Goal: Task Accomplishment & Management: Use online tool/utility

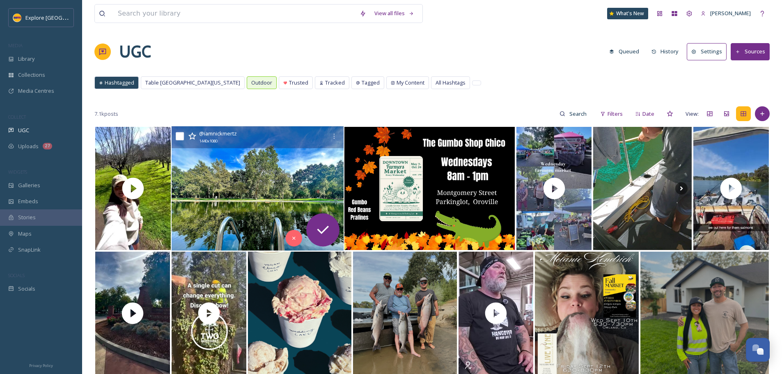
click at [257, 202] on img at bounding box center [258, 188] width 172 height 124
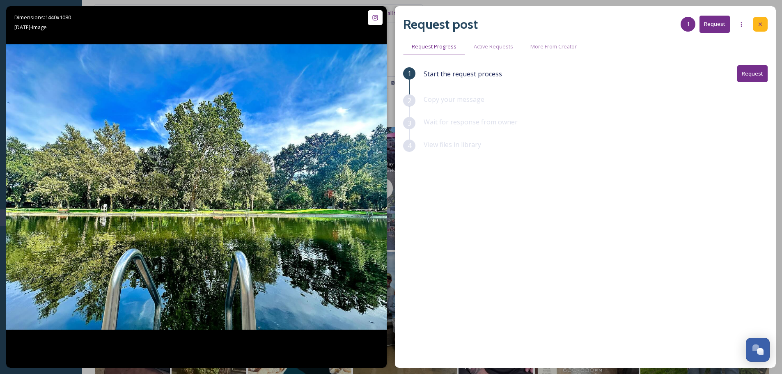
click at [765, 23] on div at bounding box center [760, 24] width 15 height 15
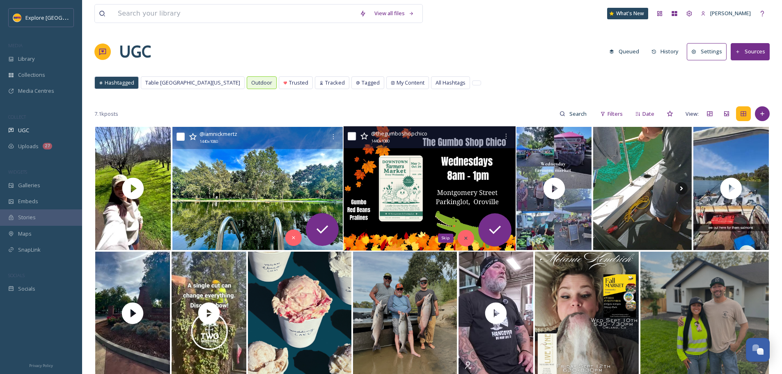
click at [467, 241] on icon at bounding box center [466, 238] width 6 height 6
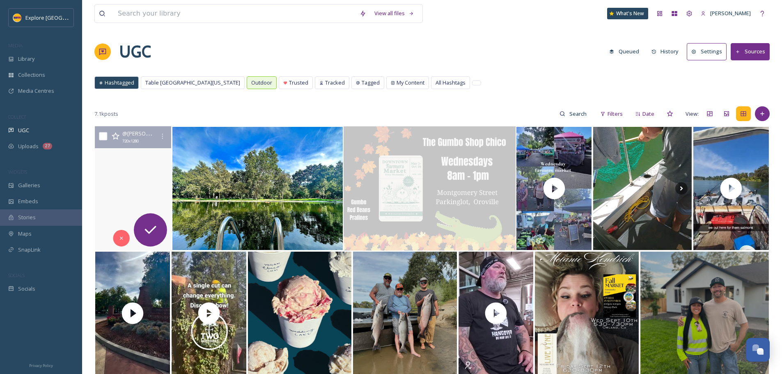
click at [121, 200] on video "Having the best time 🥹\a#phantomfalls #australia #hiking #selflove #adayinmylife" at bounding box center [133, 188] width 76 height 124
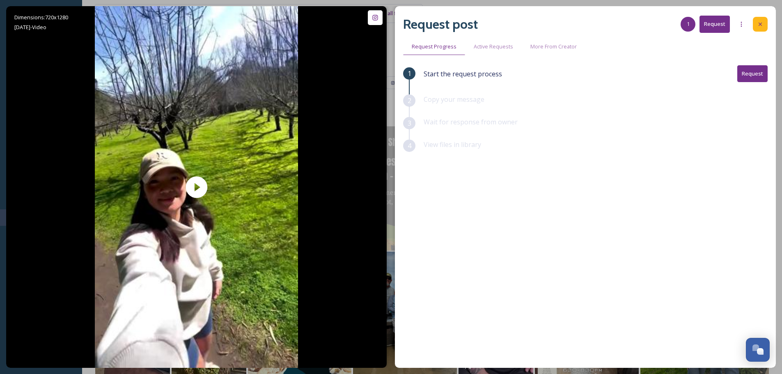
click at [762, 26] on icon at bounding box center [760, 24] width 7 height 7
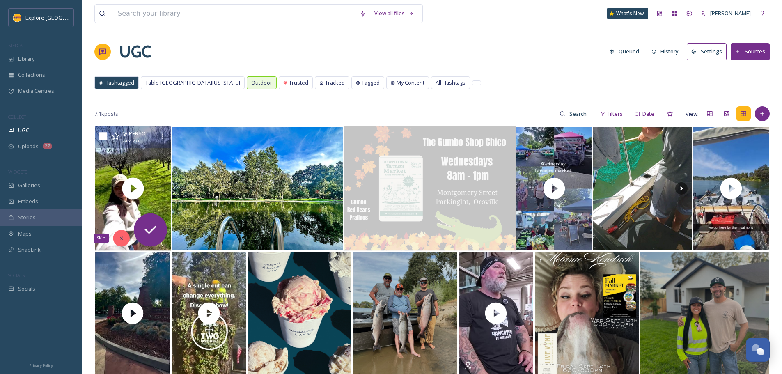
click at [121, 241] on icon at bounding box center [121, 238] width 6 height 6
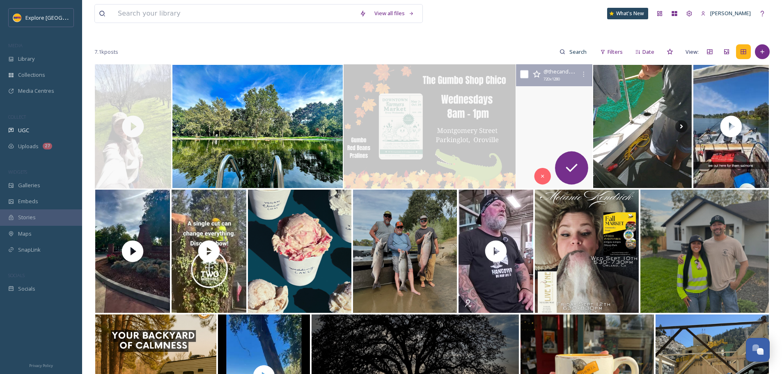
scroll to position [82, 0]
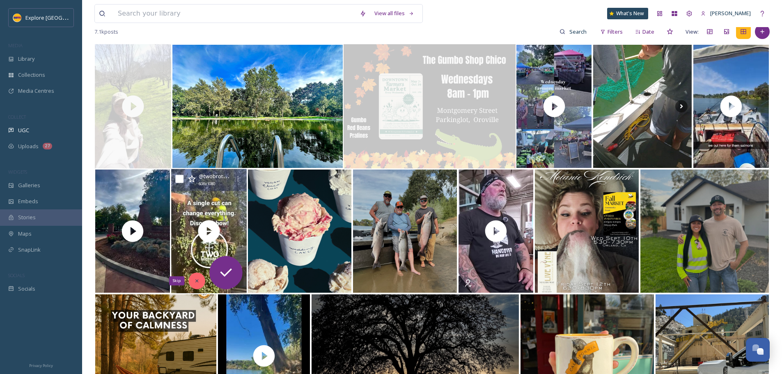
click at [196, 282] on icon at bounding box center [196, 281] width 3 height 3
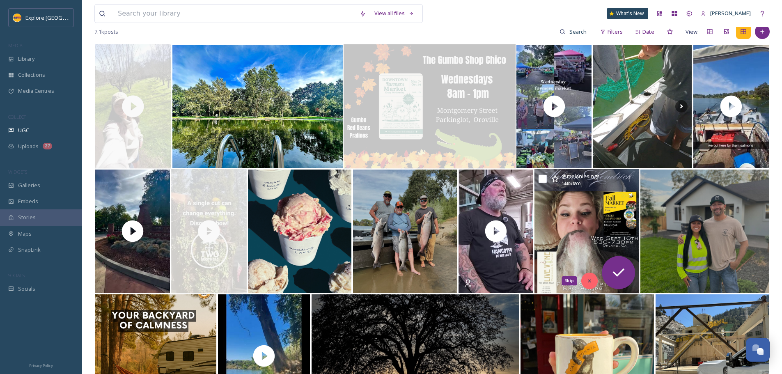
click at [592, 282] on icon at bounding box center [590, 281] width 6 height 6
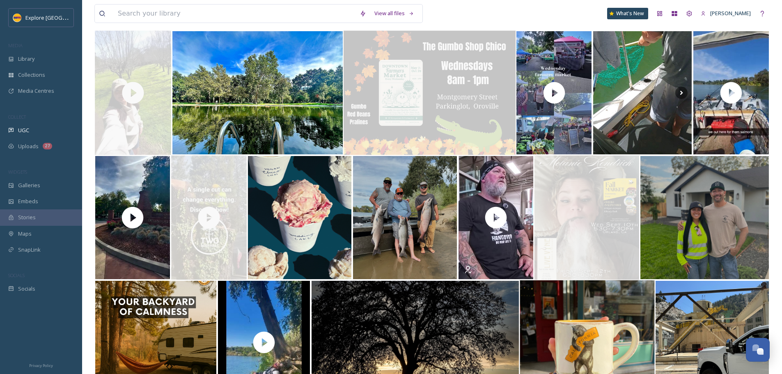
scroll to position [164, 0]
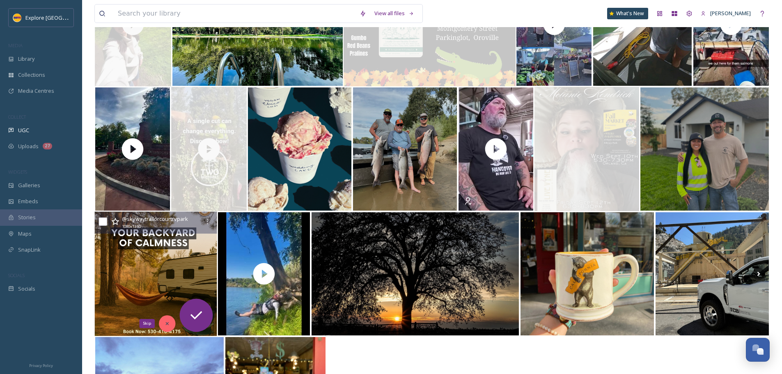
click at [164, 322] on icon at bounding box center [167, 324] width 6 height 6
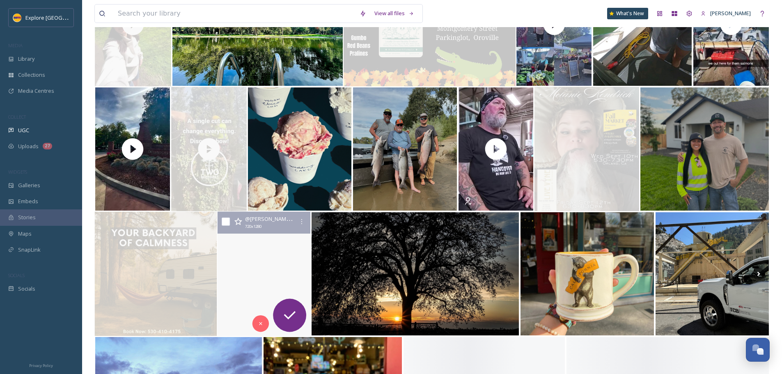
click at [269, 279] on video "I should not have trusted this rope but I’m ok so you all may enjoy my pain. #r…" at bounding box center [264, 274] width 93 height 124
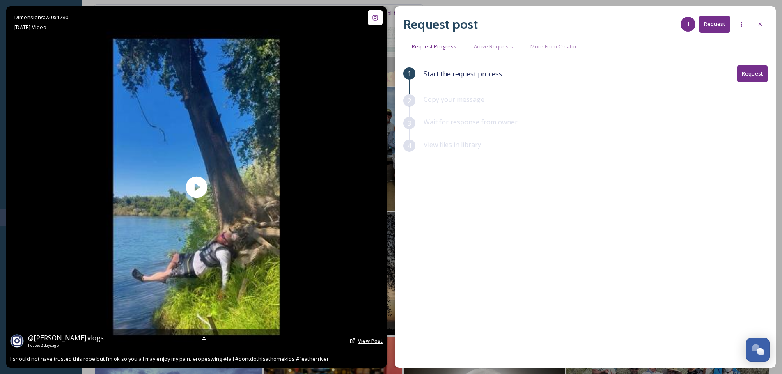
click at [367, 344] on span "View Post" at bounding box center [370, 340] width 25 height 7
click at [365, 341] on span "View Post" at bounding box center [370, 340] width 25 height 7
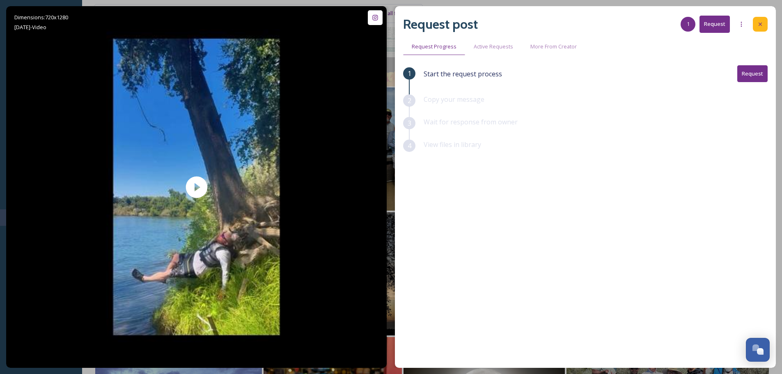
click at [761, 21] on div at bounding box center [760, 24] width 15 height 15
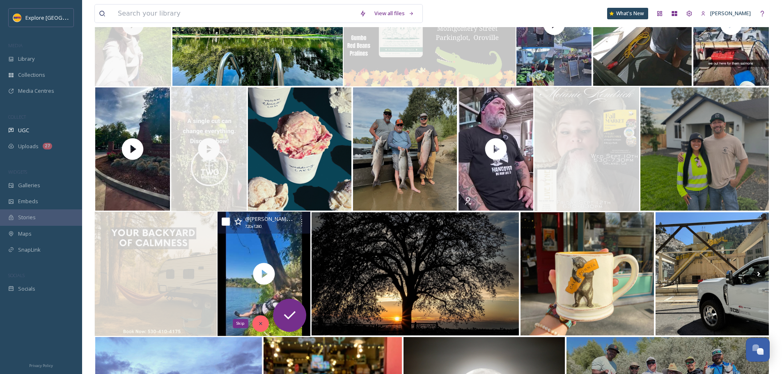
click at [260, 319] on div "Skip" at bounding box center [260, 323] width 16 height 16
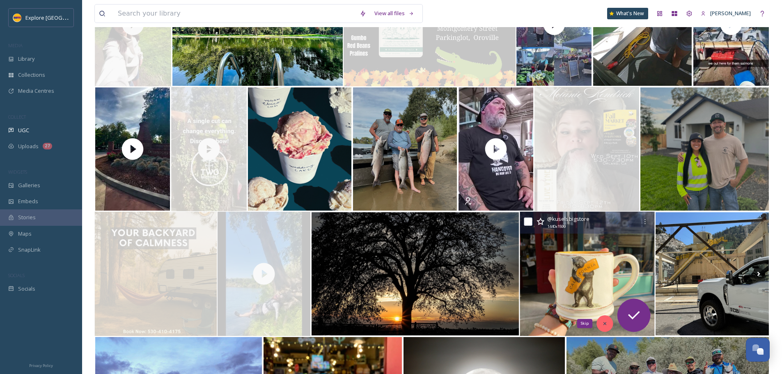
click at [606, 322] on icon at bounding box center [605, 324] width 6 height 6
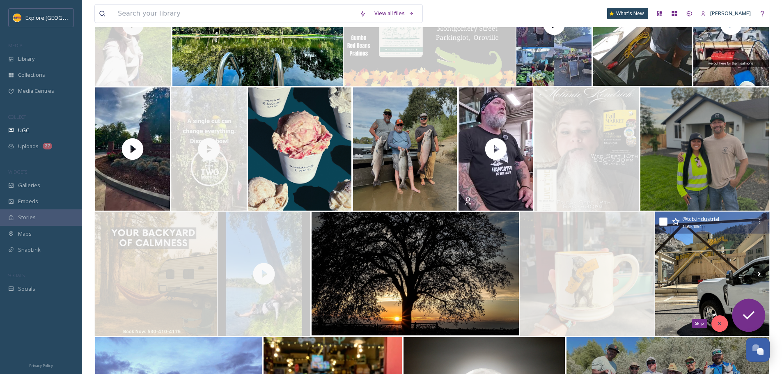
click at [712, 319] on div "Skip" at bounding box center [720, 323] width 16 height 16
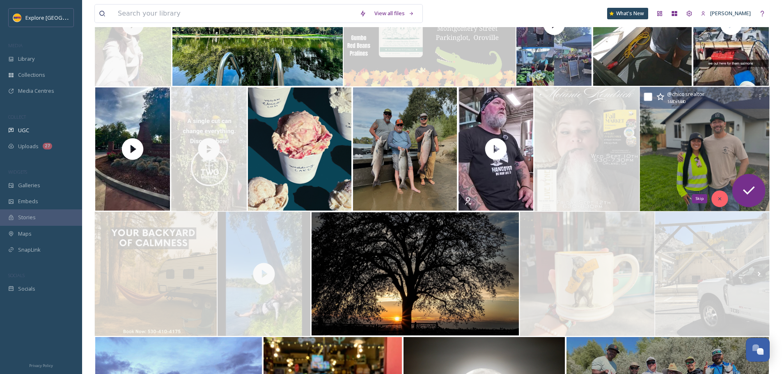
click at [725, 202] on div "Skip" at bounding box center [720, 199] width 16 height 16
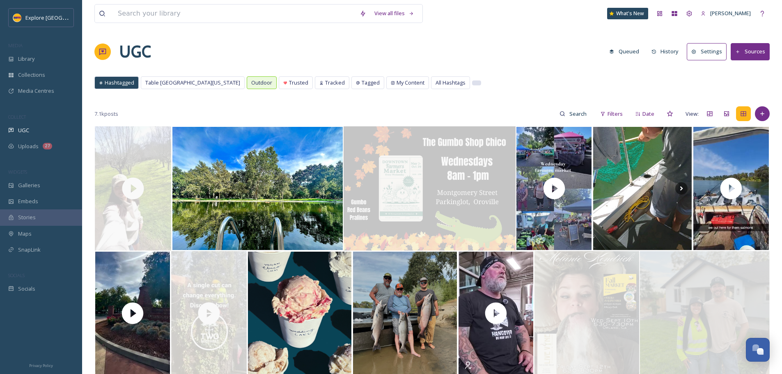
click at [473, 81] on div at bounding box center [477, 83] width 8 height 4
click at [473, 83] on div at bounding box center [477, 83] width 8 height 4
click at [119, 83] on span "Hashtagged" at bounding box center [120, 83] width 30 height 8
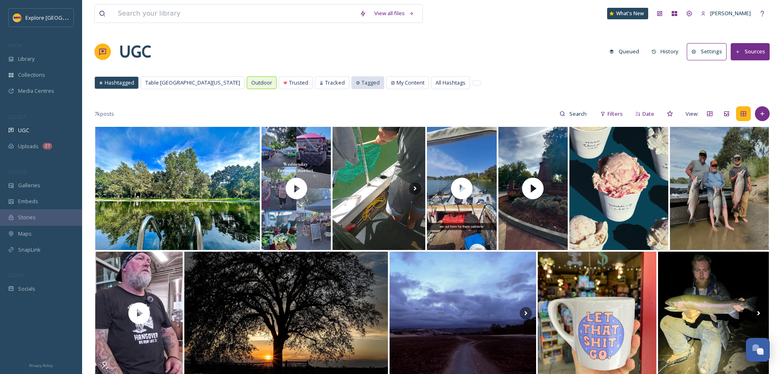
click at [362, 85] on span "Tagged" at bounding box center [371, 83] width 18 height 8
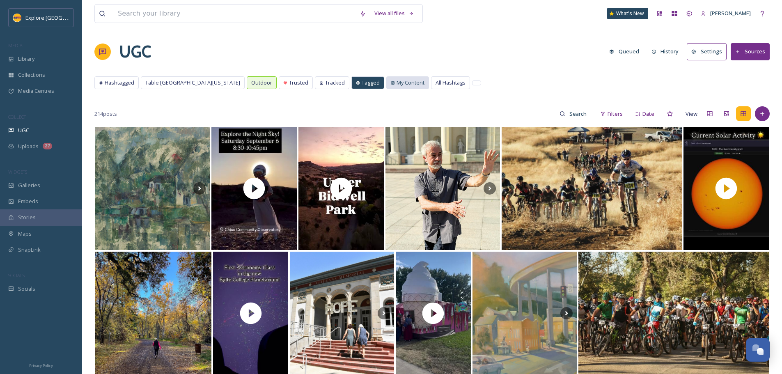
click at [387, 88] on div "My Content" at bounding box center [408, 83] width 42 height 12
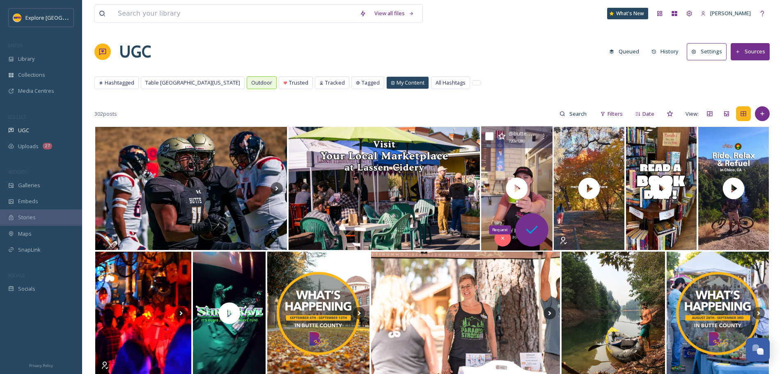
click at [535, 234] on icon at bounding box center [532, 230] width 16 height 16
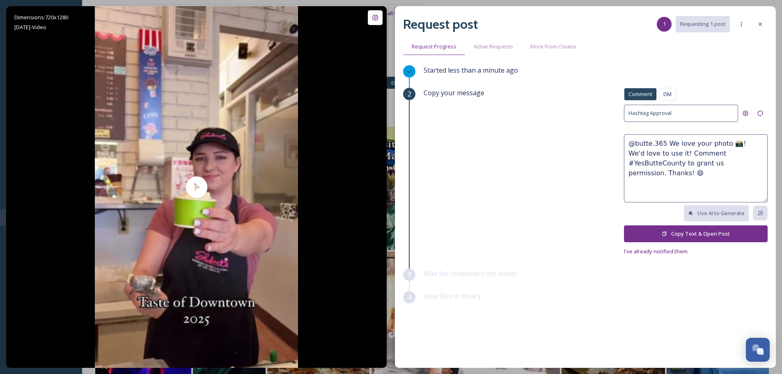
click at [724, 233] on button "Copy Text & Open Post" at bounding box center [696, 233] width 144 height 17
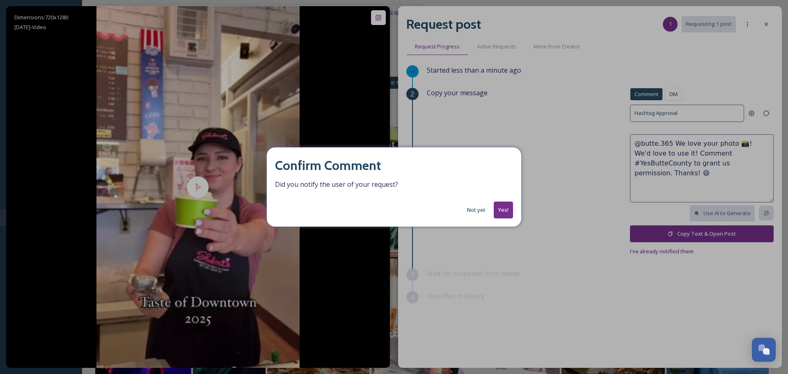
click at [508, 209] on button "Yes!" at bounding box center [503, 210] width 19 height 17
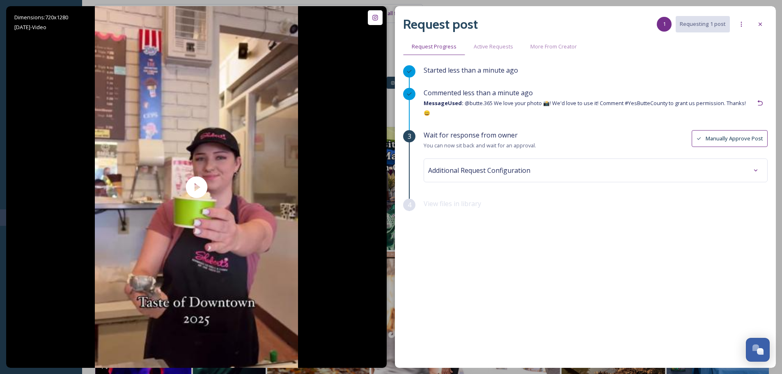
click at [732, 132] on button "Manually Approve Post" at bounding box center [730, 138] width 76 height 17
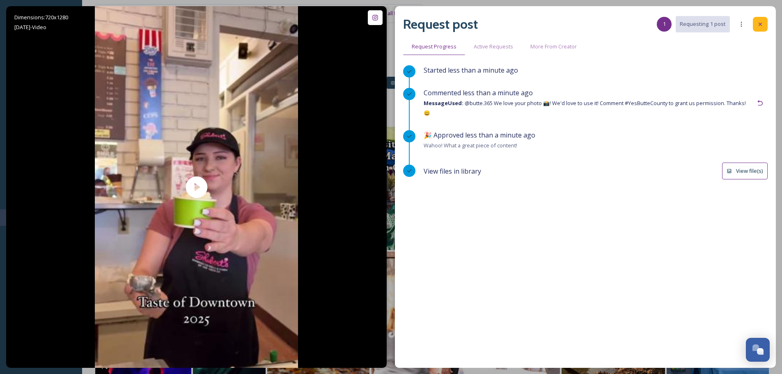
click at [760, 23] on icon at bounding box center [760, 24] width 7 height 7
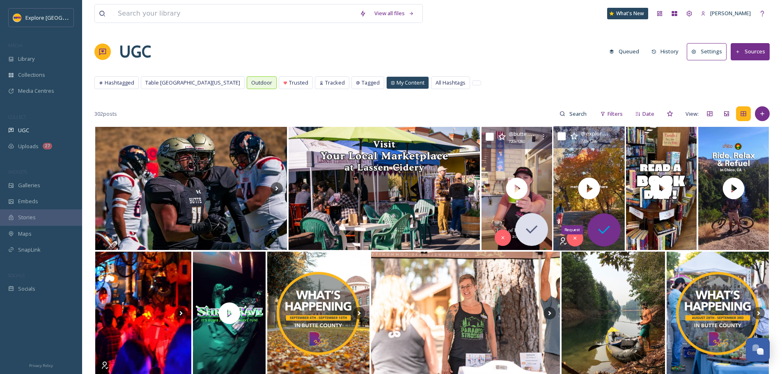
click at [599, 229] on icon at bounding box center [604, 230] width 16 height 16
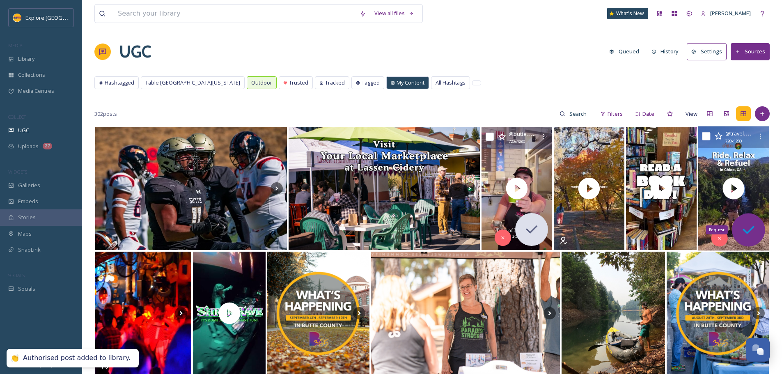
click at [755, 239] on div "Request" at bounding box center [748, 230] width 33 height 33
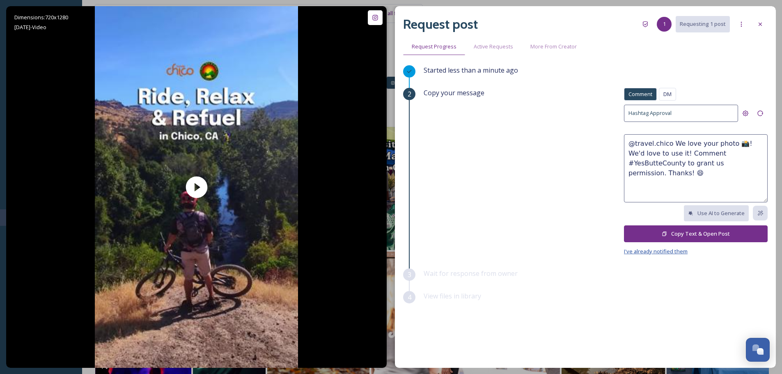
click at [665, 253] on span "I've already notified them" at bounding box center [656, 251] width 64 height 7
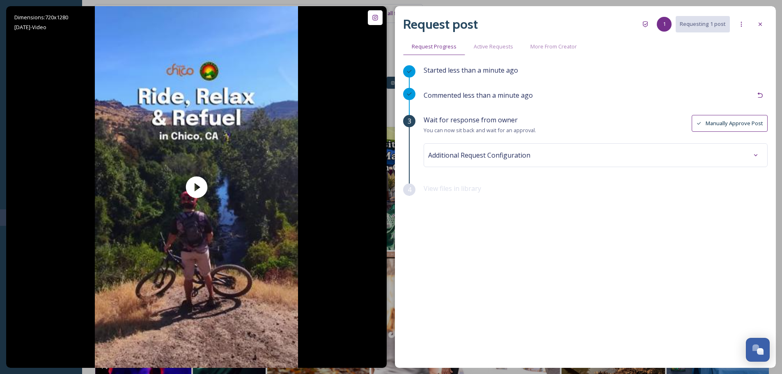
click at [721, 124] on button "Manually Approve Post" at bounding box center [730, 123] width 76 height 17
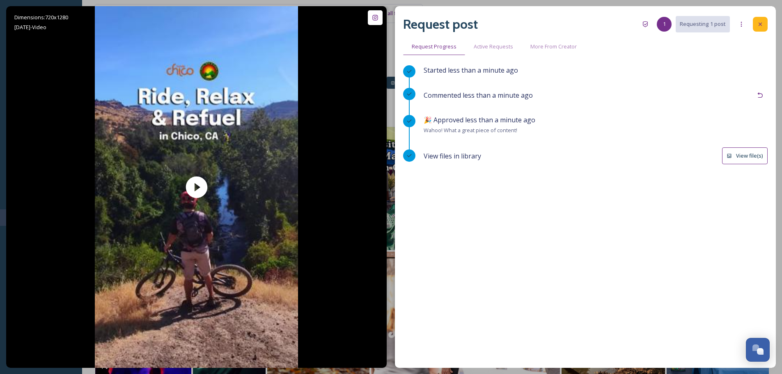
click at [765, 24] on div at bounding box center [760, 24] width 15 height 15
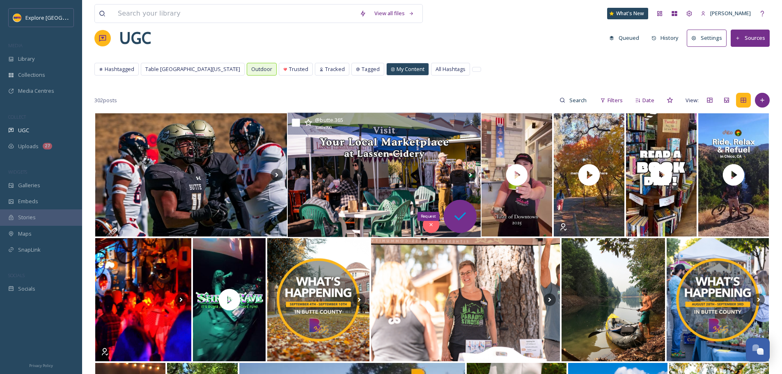
scroll to position [82, 0]
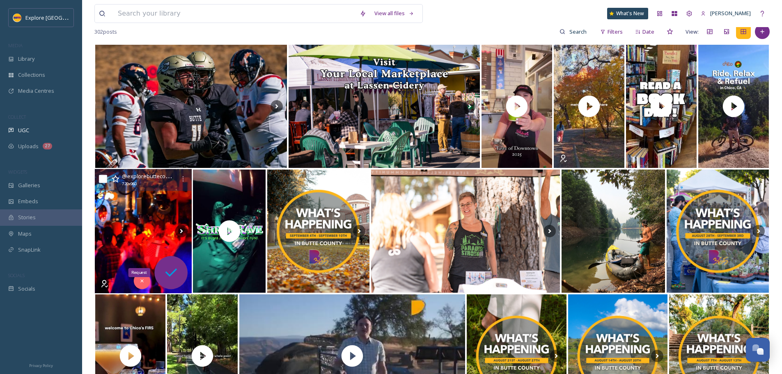
click at [166, 275] on icon at bounding box center [171, 272] width 16 height 16
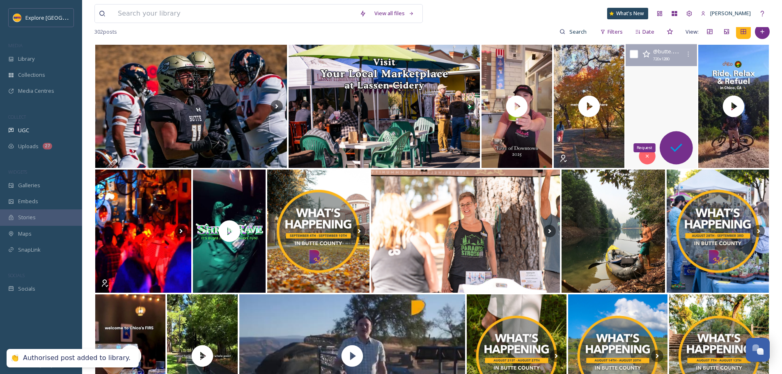
click at [683, 143] on icon at bounding box center [676, 148] width 16 height 16
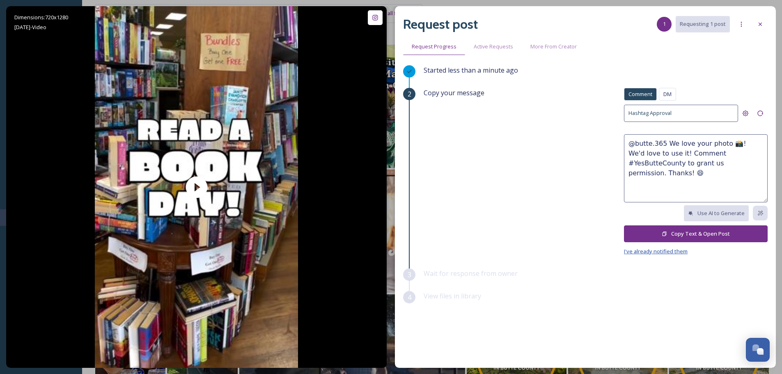
click at [658, 252] on span "I've already notified them" at bounding box center [656, 251] width 64 height 7
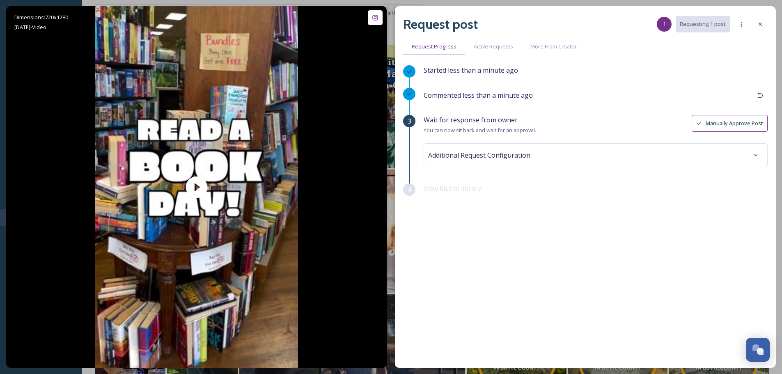
click at [736, 119] on button "Manually Approve Post" at bounding box center [730, 123] width 76 height 17
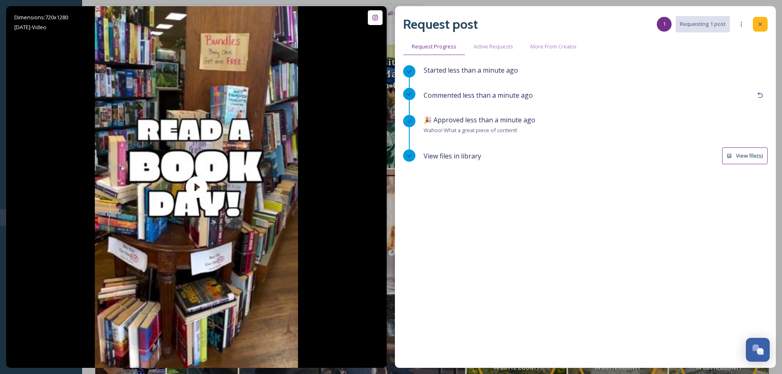
click at [763, 22] on icon at bounding box center [760, 24] width 7 height 7
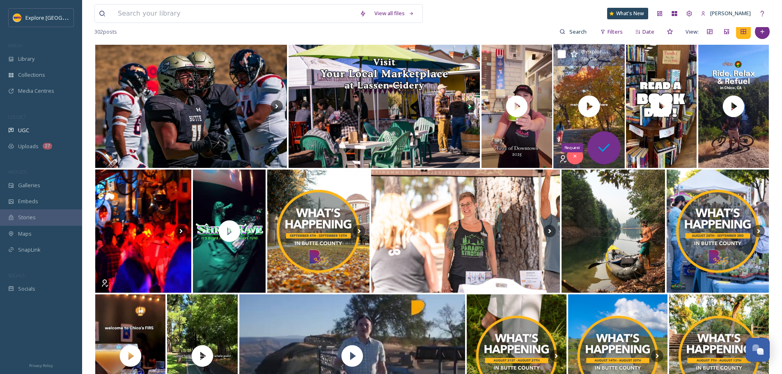
click at [606, 154] on icon at bounding box center [604, 148] width 16 height 16
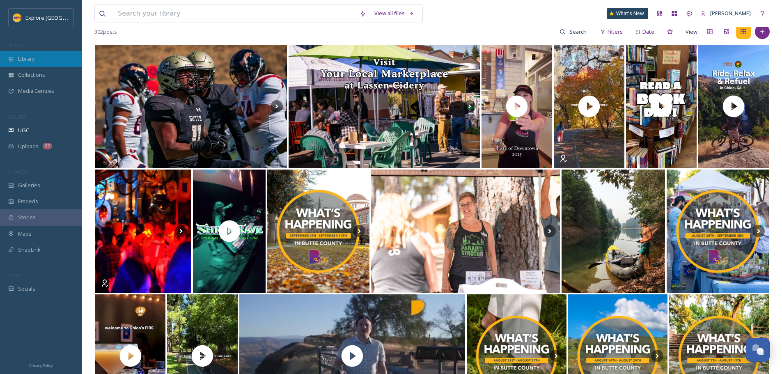
click at [20, 57] on span "Library" at bounding box center [26, 59] width 16 height 8
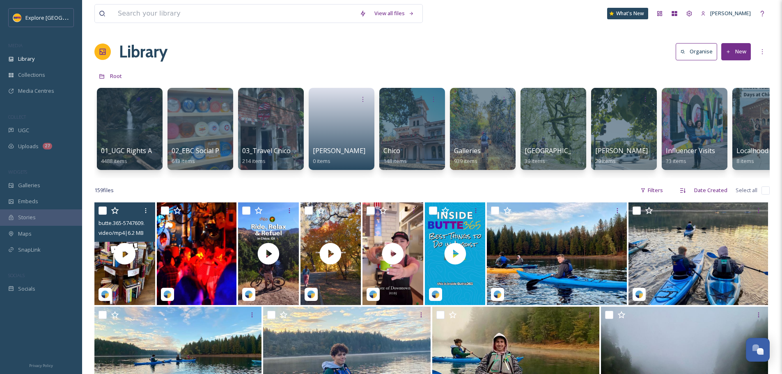
click at [105, 215] on input "checkbox" at bounding box center [103, 211] width 8 height 8
checkbox input "true"
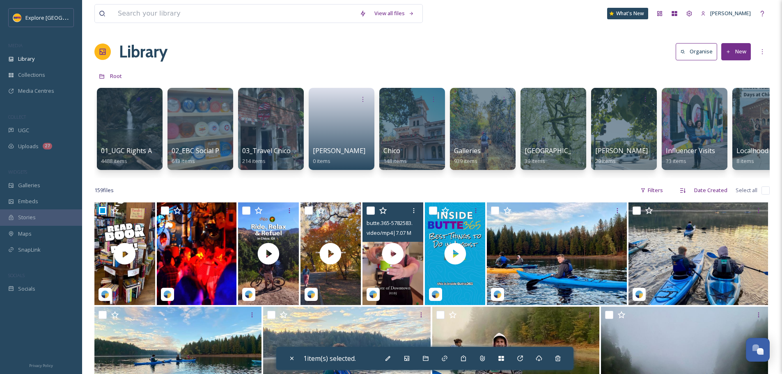
click at [370, 215] on input "checkbox" at bounding box center [371, 211] width 8 height 8
checkbox input "true"
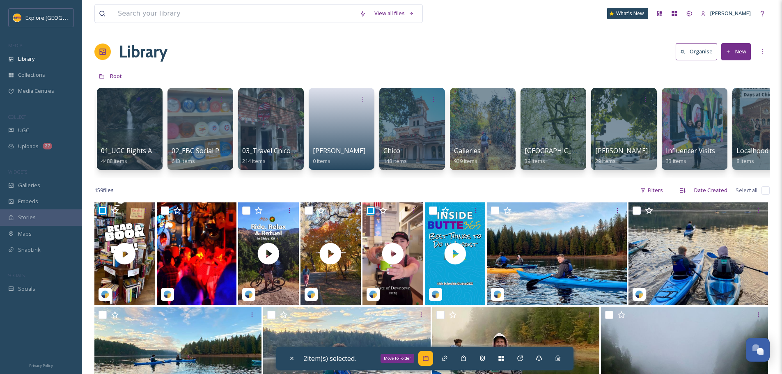
click at [424, 362] on div "Move To Folder" at bounding box center [425, 358] width 15 height 15
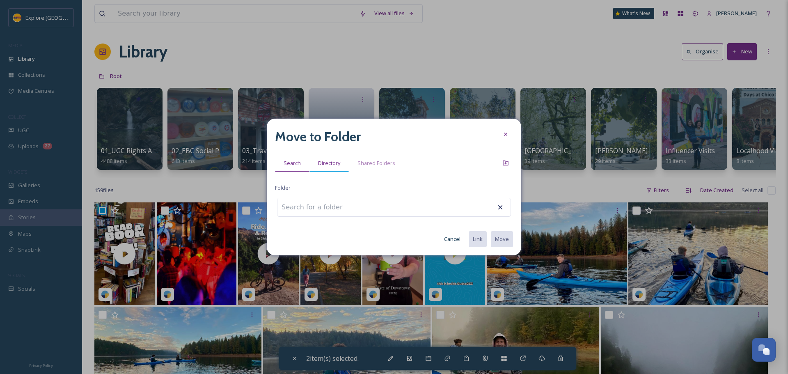
click at [332, 159] on span "Directory" at bounding box center [329, 163] width 22 height 8
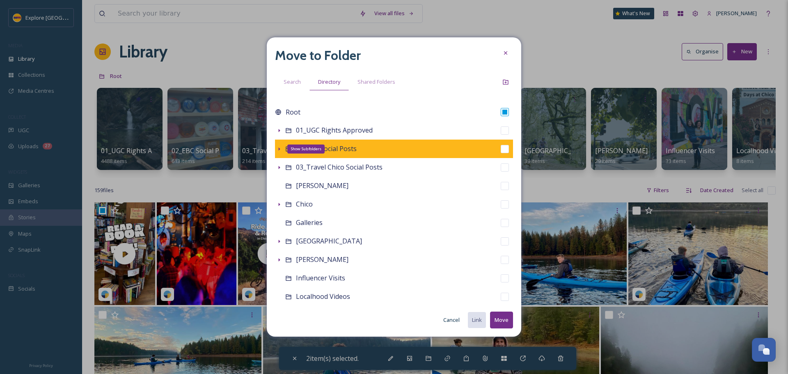
click at [280, 146] on icon at bounding box center [279, 149] width 7 height 7
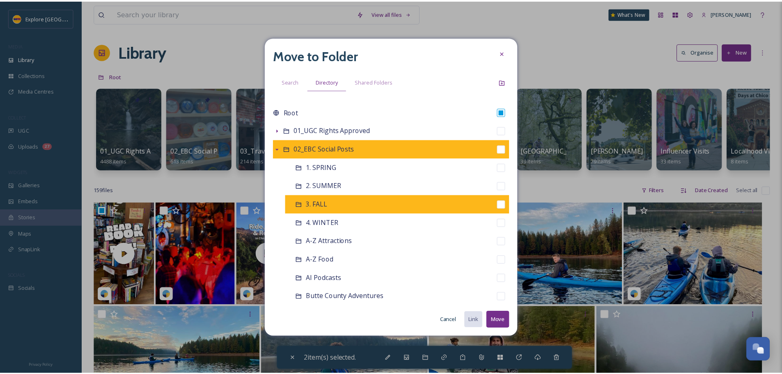
scroll to position [82, 0]
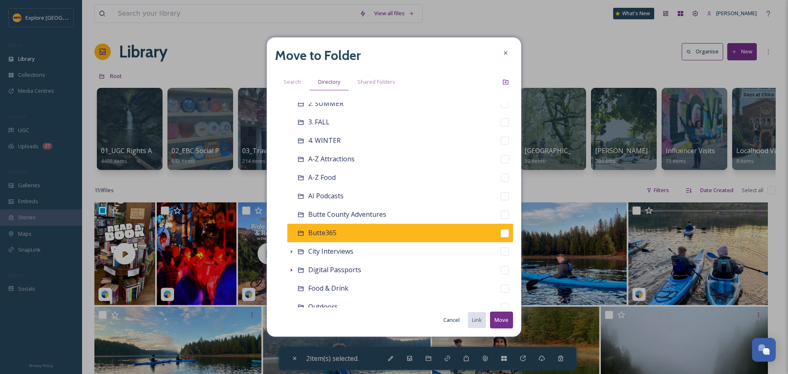
click at [501, 232] on input "checkbox" at bounding box center [505, 233] width 8 height 8
checkbox input "true"
checkbox input "false"
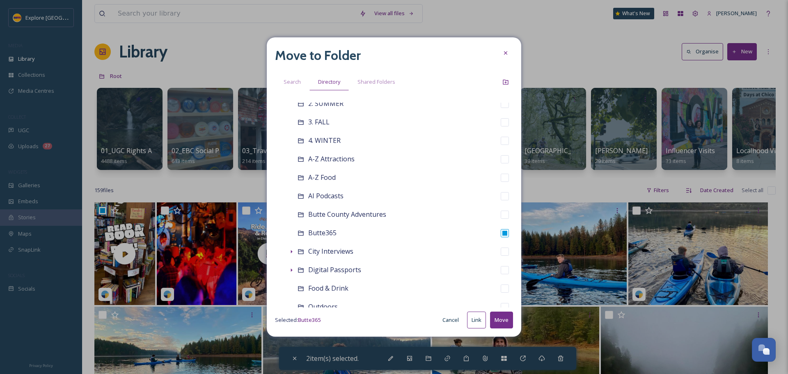
click at [507, 322] on button "Move" at bounding box center [501, 320] width 23 height 17
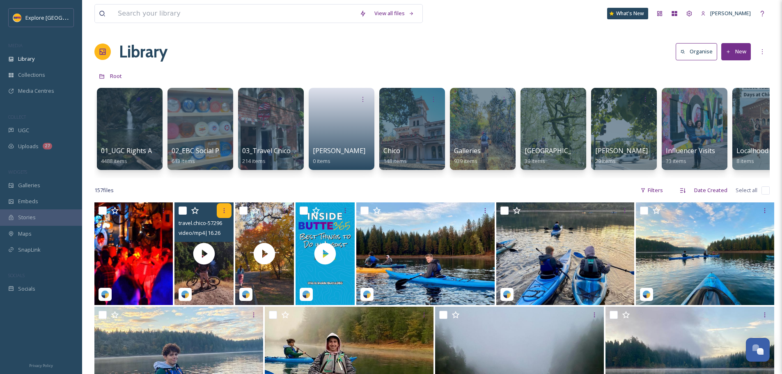
click at [227, 214] on icon at bounding box center [224, 210] width 7 height 7
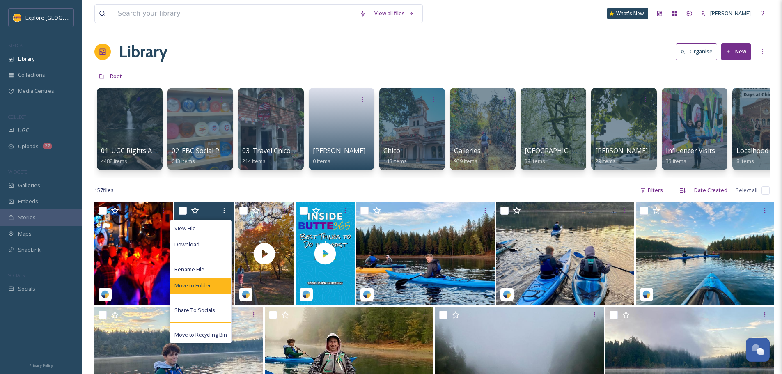
click at [213, 289] on div "Move to Folder" at bounding box center [200, 286] width 61 height 16
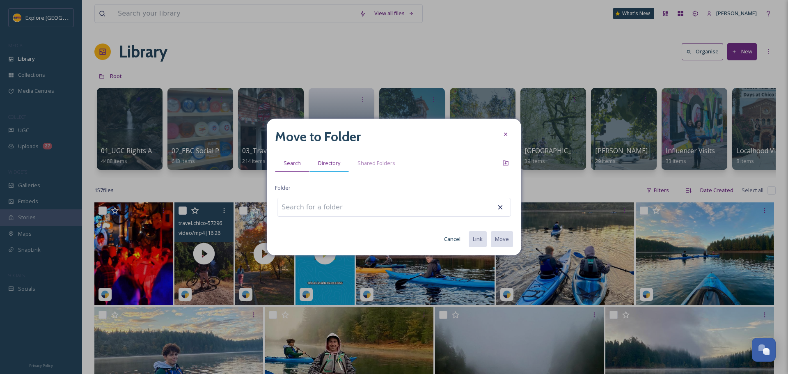
click at [329, 164] on span "Directory" at bounding box center [329, 163] width 22 height 8
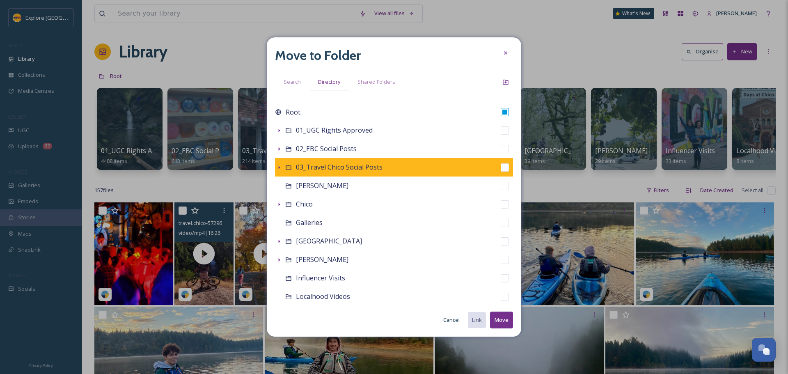
click at [501, 169] on input "checkbox" at bounding box center [505, 167] width 8 height 8
checkbox input "true"
checkbox input "false"
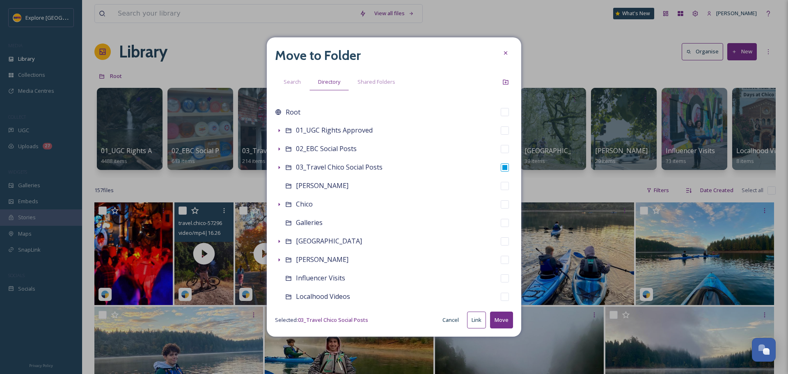
click at [502, 322] on button "Move" at bounding box center [501, 320] width 23 height 17
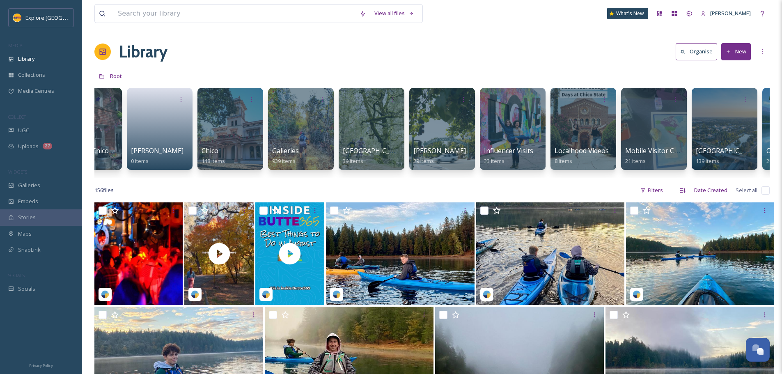
scroll to position [0, 261]
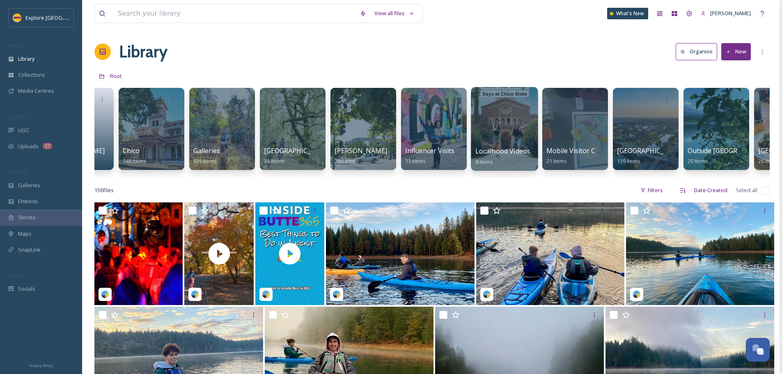
click at [506, 149] on span "Localhood Videos" at bounding box center [503, 151] width 55 height 9
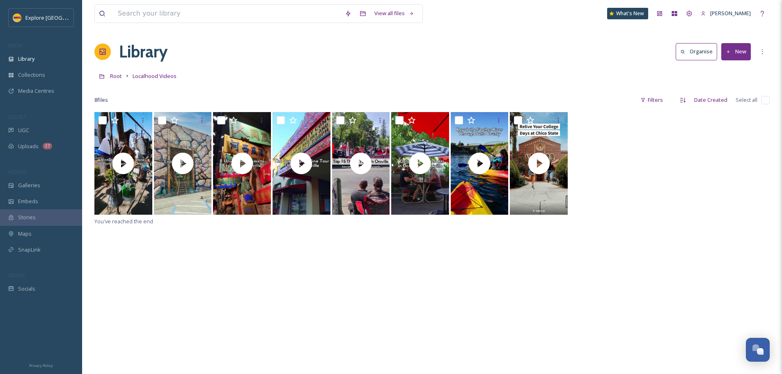
click at [740, 59] on button "New" at bounding box center [736, 51] width 30 height 17
click at [738, 74] on span "File Upload" at bounding box center [732, 71] width 27 height 8
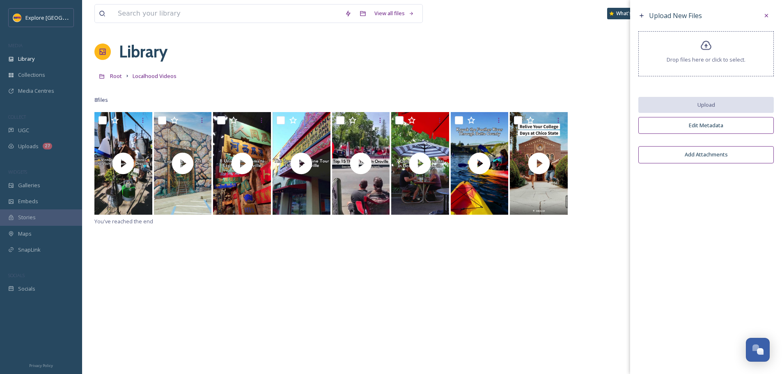
click at [711, 55] on div "Drop files here or click to select." at bounding box center [707, 53] width 136 height 45
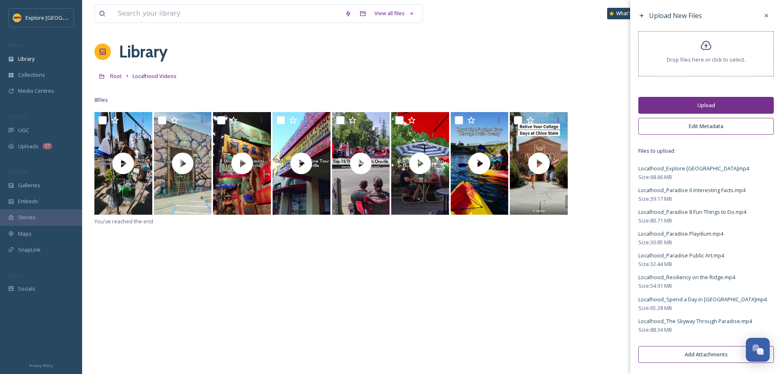
click at [712, 105] on button "Upload" at bounding box center [707, 105] width 136 height 17
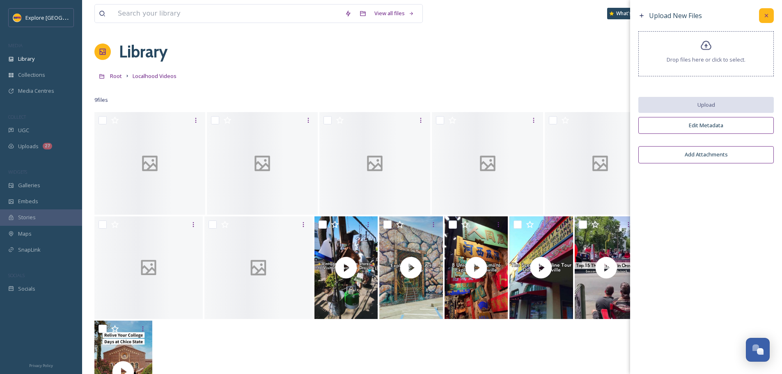
click at [765, 15] on icon at bounding box center [766, 15] width 7 height 7
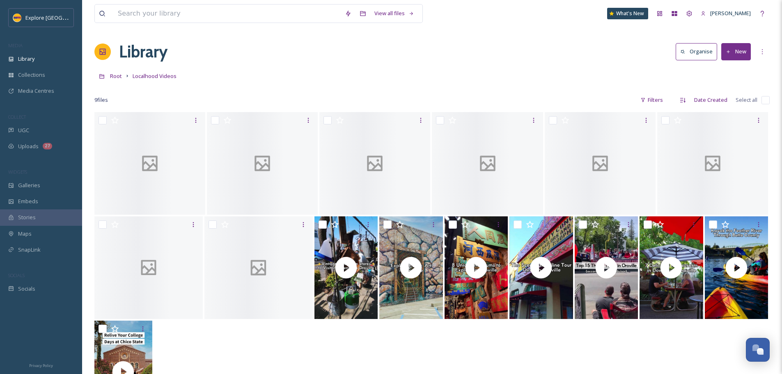
click at [733, 55] on button "New" at bounding box center [736, 51] width 30 height 17
click at [739, 69] on span "File Upload" at bounding box center [732, 71] width 27 height 8
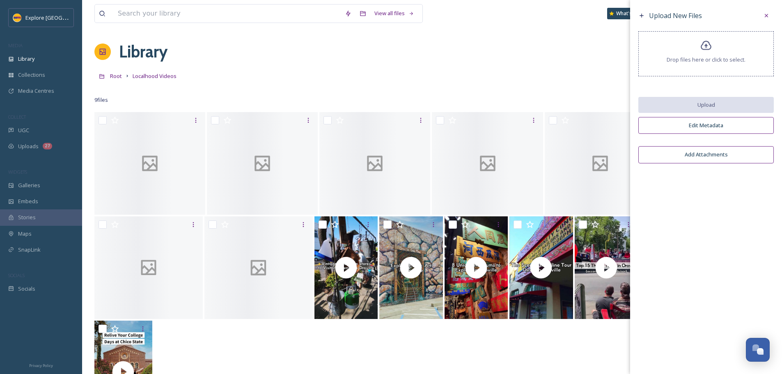
click at [712, 57] on span "Drop files here or click to select." at bounding box center [706, 60] width 79 height 8
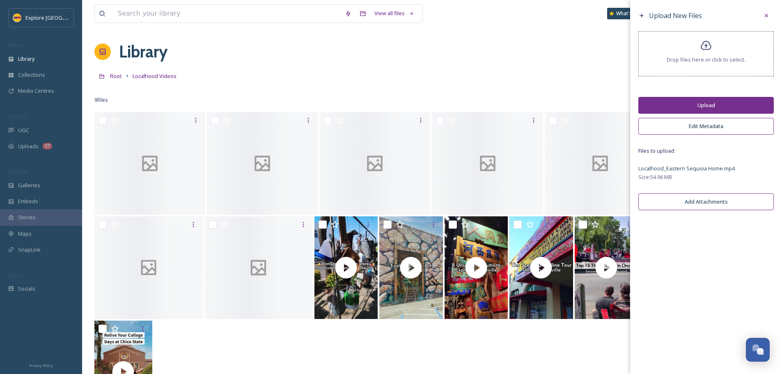
click at [718, 110] on button "Upload" at bounding box center [707, 105] width 136 height 17
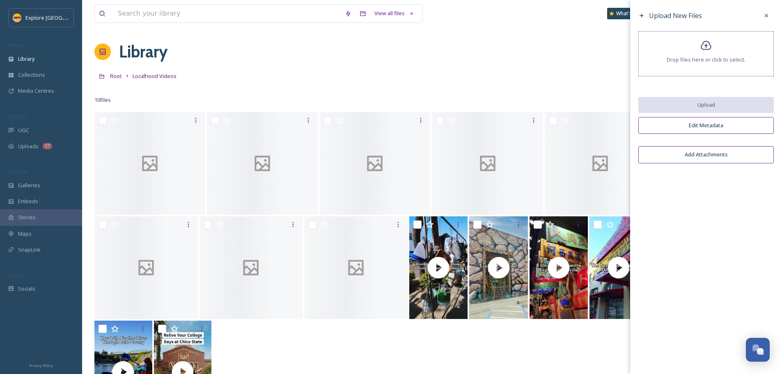
click at [541, 62] on div "Library Organise New" at bounding box center [431, 51] width 675 height 25
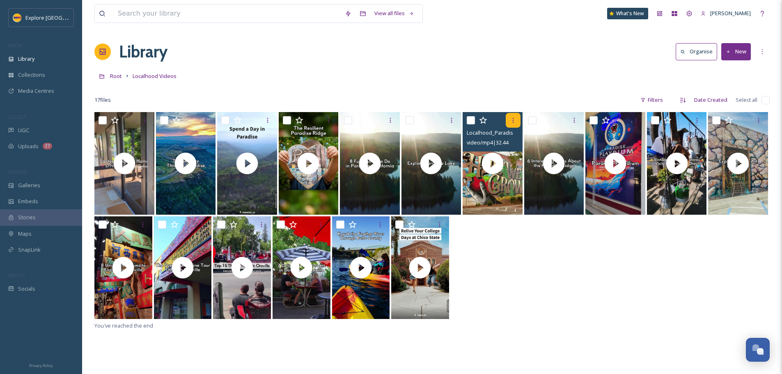
click at [513, 121] on icon at bounding box center [512, 120] width 1 height 5
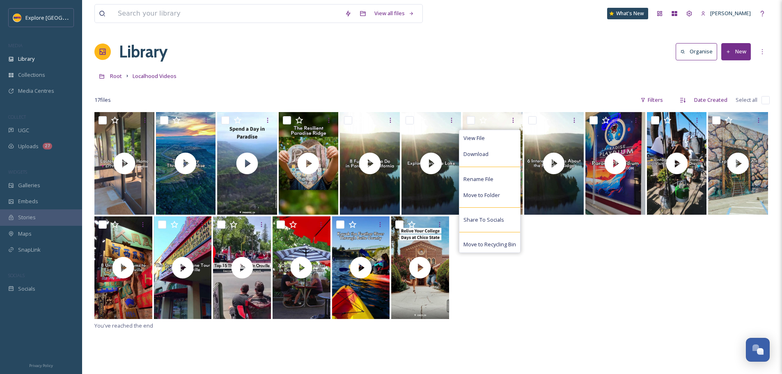
click at [561, 244] on div at bounding box center [431, 268] width 675 height 104
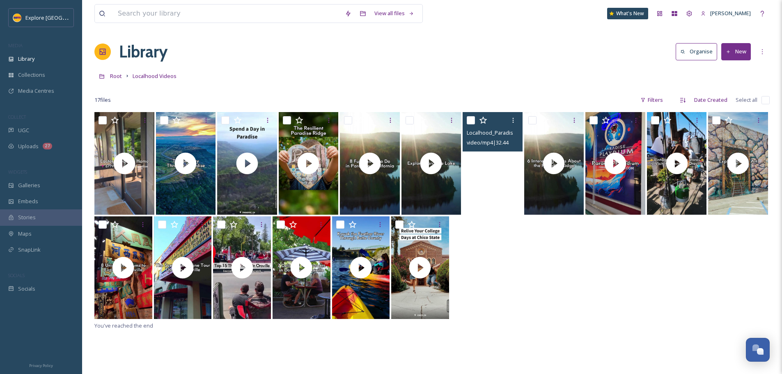
click at [508, 180] on video "Localhood_Paradise Public Art.mp4" at bounding box center [493, 163] width 60 height 103
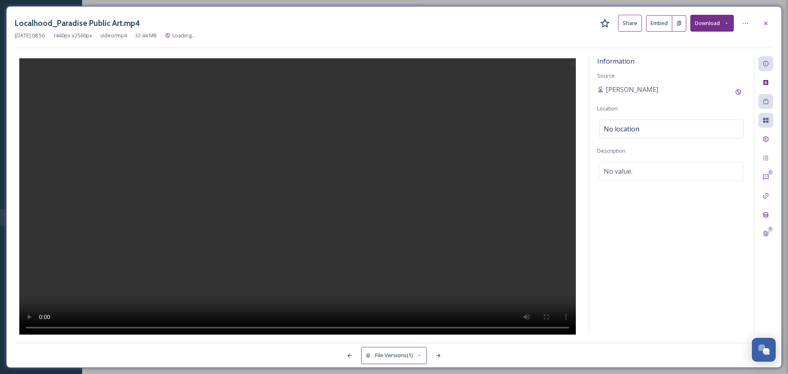
click at [675, 24] on button at bounding box center [680, 23] width 14 height 16
click at [682, 25] on button at bounding box center [680, 23] width 14 height 16
click at [763, 28] on div at bounding box center [766, 23] width 15 height 15
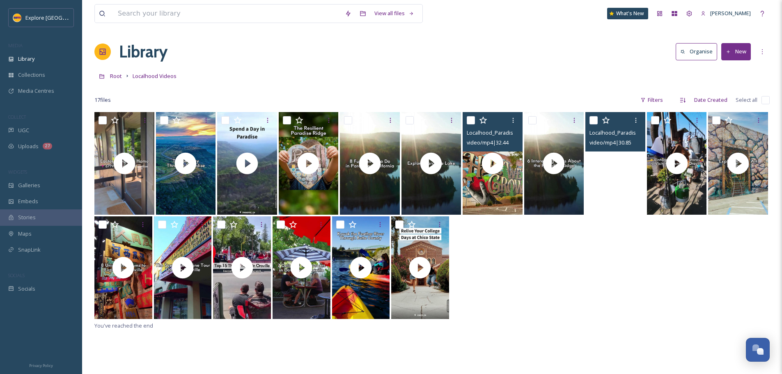
click at [630, 172] on video "Localhood_Paradise Playdium.mp4" at bounding box center [616, 163] width 60 height 103
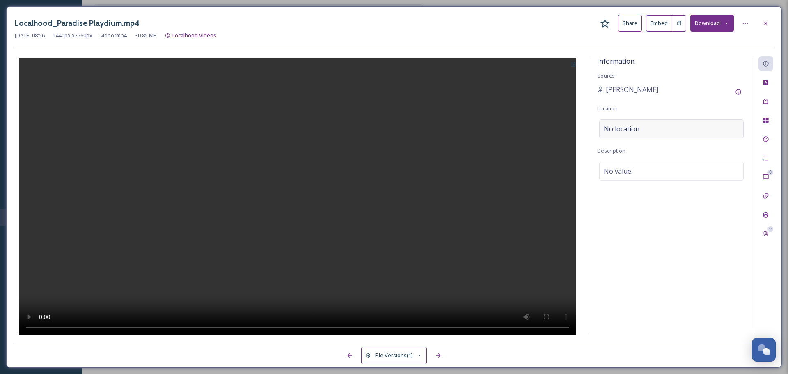
click at [625, 129] on span "No location" at bounding box center [622, 129] width 36 height 10
click at [625, 129] on input at bounding box center [672, 129] width 144 height 18
type input "paradise playdium"
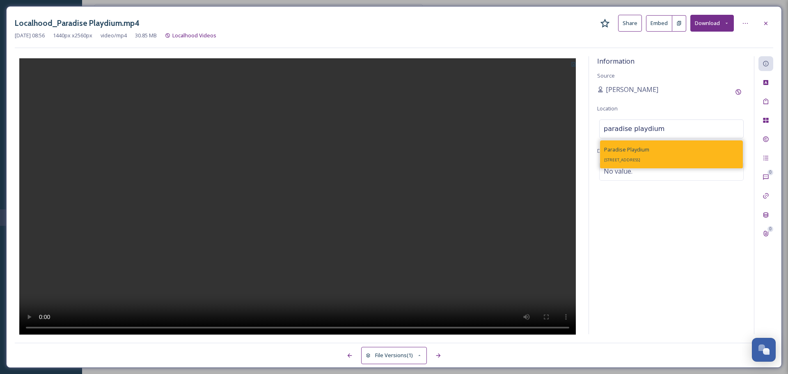
click at [639, 150] on span "Paradise Playdium" at bounding box center [626, 149] width 45 height 7
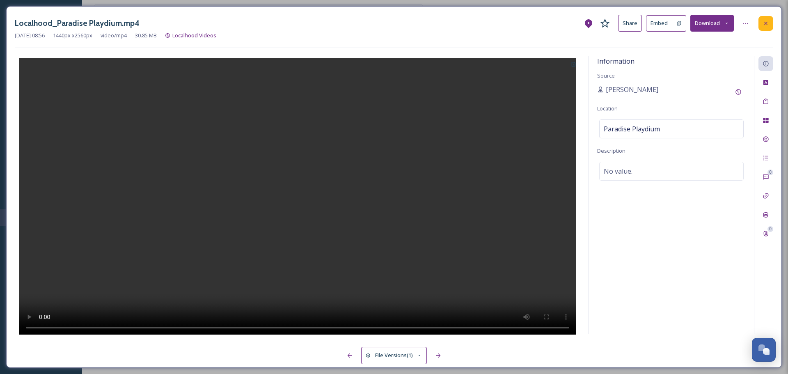
click at [765, 23] on icon at bounding box center [766, 23] width 7 height 7
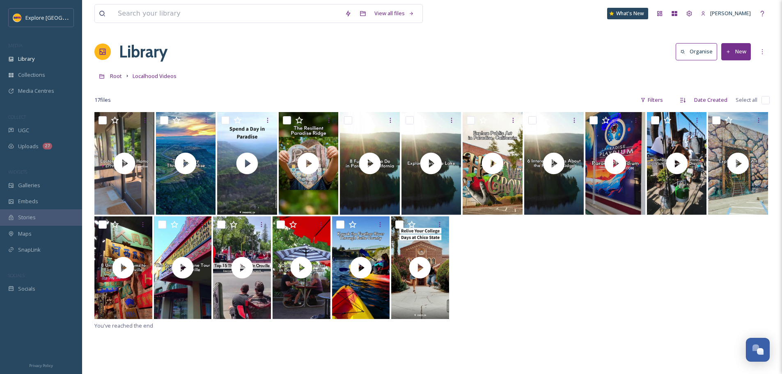
click at [743, 52] on button "New" at bounding box center [736, 51] width 30 height 17
click at [744, 65] on div "File Upload" at bounding box center [727, 71] width 46 height 16
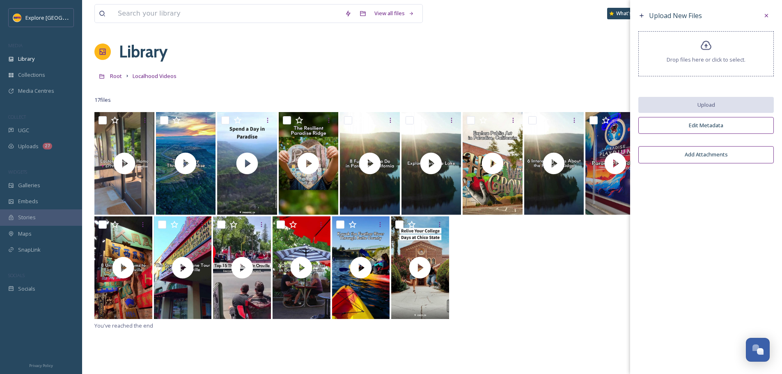
click at [737, 65] on div "Drop files here or click to select." at bounding box center [707, 53] width 136 height 45
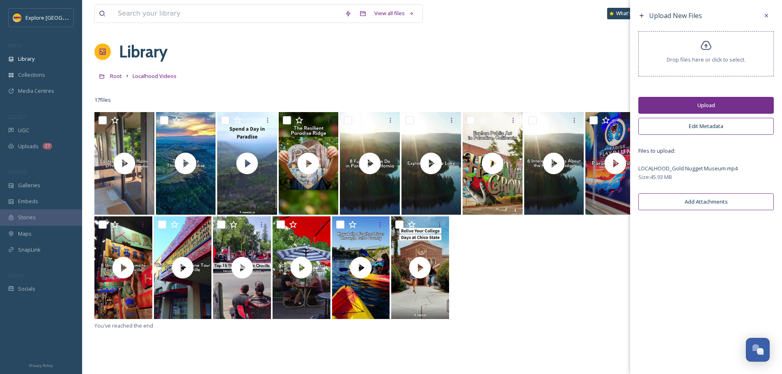
click at [724, 108] on button "Upload" at bounding box center [707, 105] width 136 height 17
